Goal: Navigation & Orientation: Find specific page/section

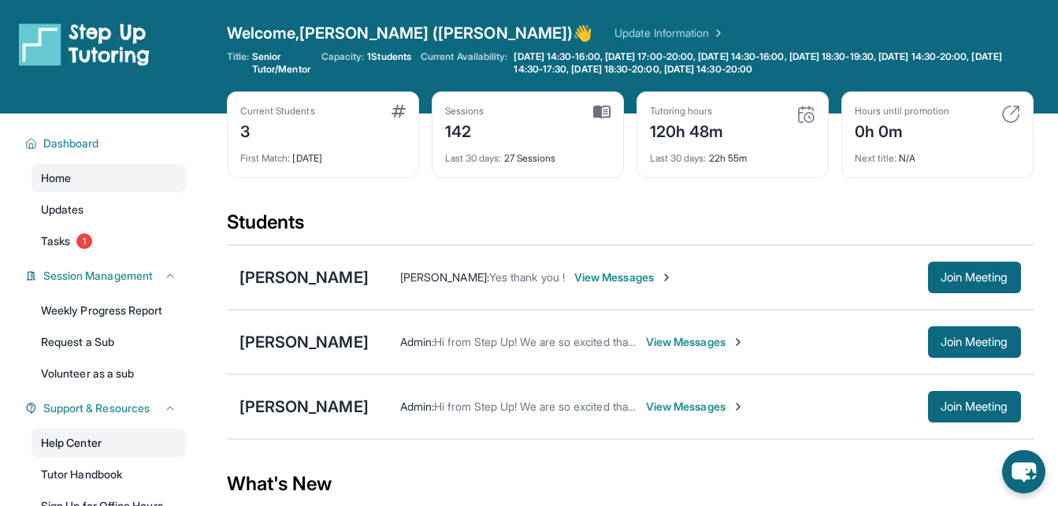
click at [90, 440] on link "Help Center" at bounding box center [109, 443] width 154 height 28
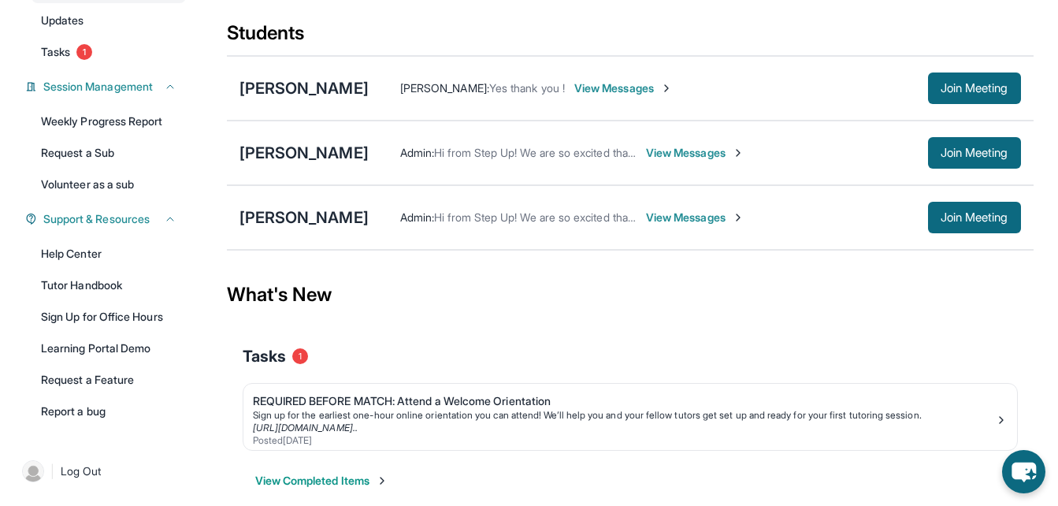
scroll to position [210, 0]
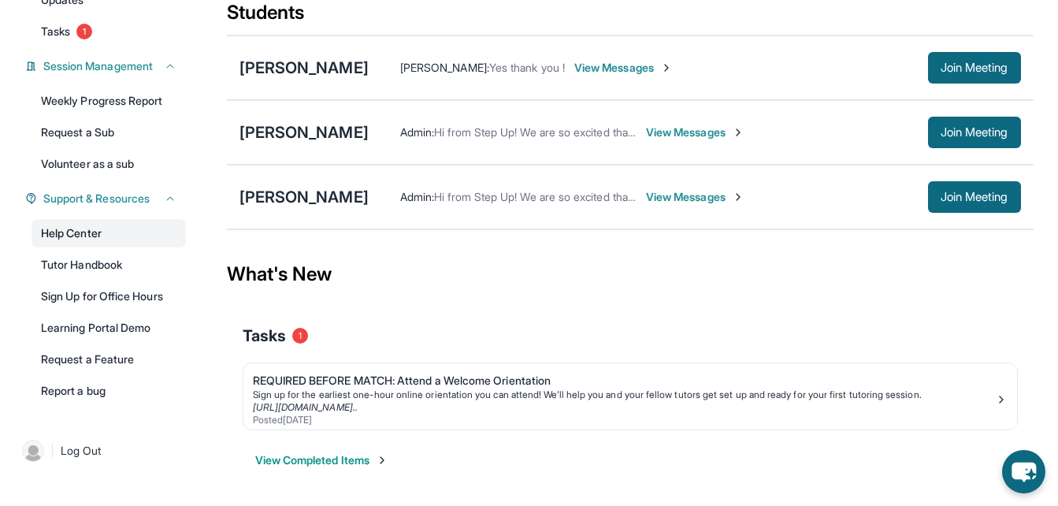
click at [54, 241] on link "Help Center" at bounding box center [109, 233] width 154 height 28
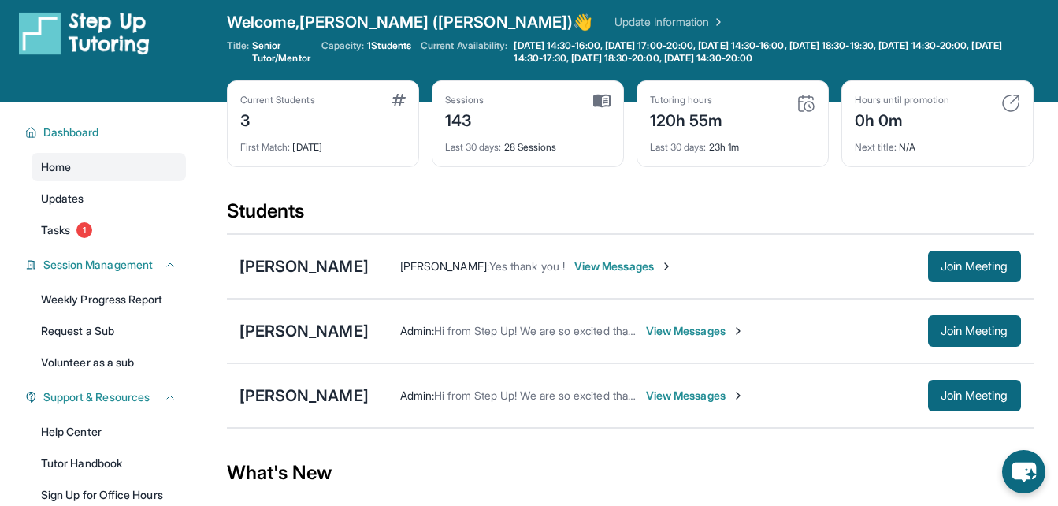
scroll to position [0, 0]
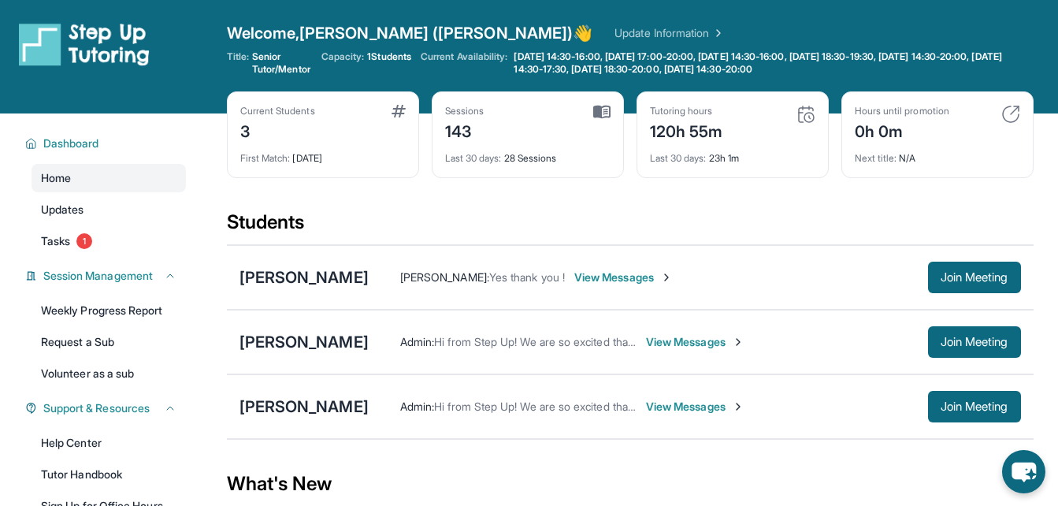
click at [662, 33] on div "Welcome, Katherine (Kate) 👋 Update Information" at bounding box center [630, 33] width 807 height 22
click at [962, 409] on span "Join Meeting" at bounding box center [975, 406] width 68 height 9
